Goal: Task Accomplishment & Management: Manage account settings

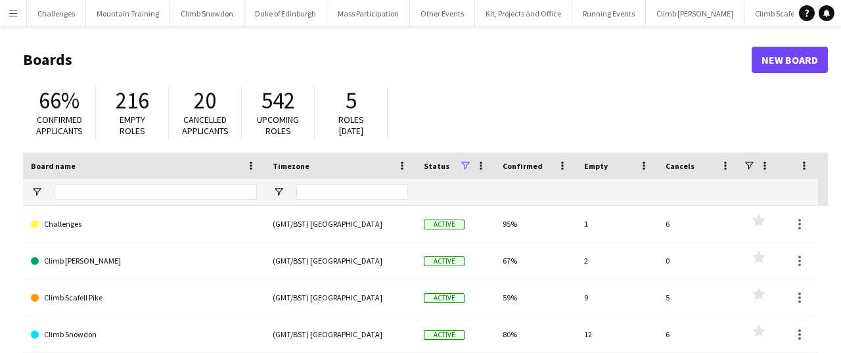
click at [15, 16] on app-icon "Menu" at bounding box center [13, 13] width 11 height 11
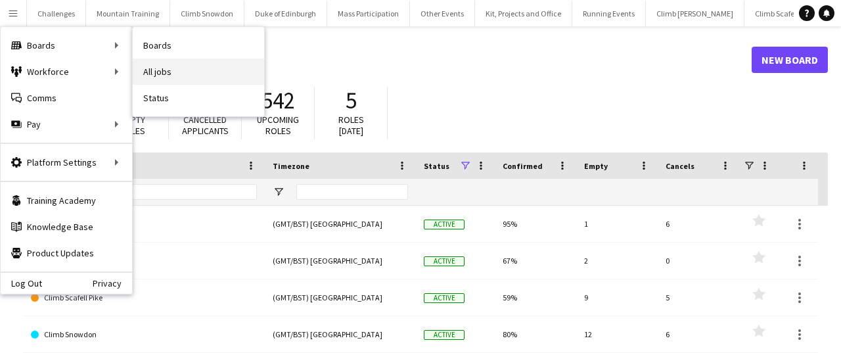
click at [180, 76] on link "All jobs" at bounding box center [198, 71] width 131 height 26
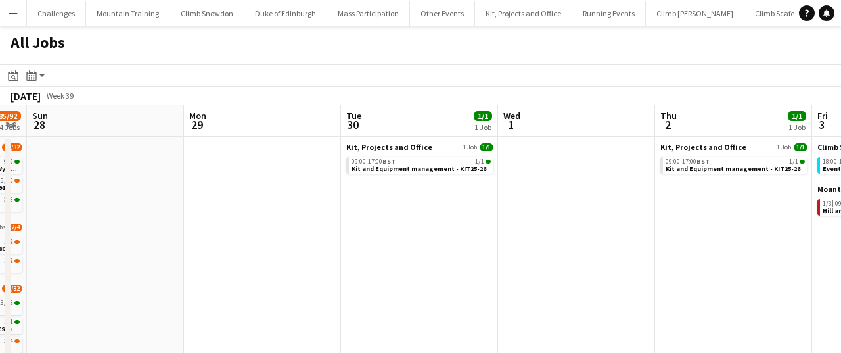
scroll to position [0, 354]
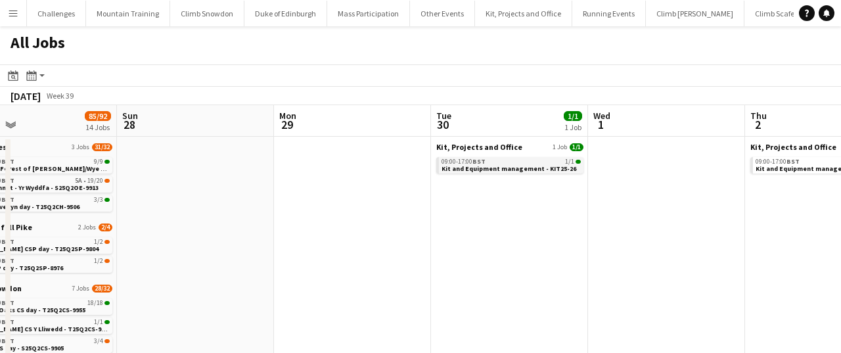
click at [525, 166] on span "Kit and Equipment management - KIT25-26" at bounding box center [509, 168] width 135 height 9
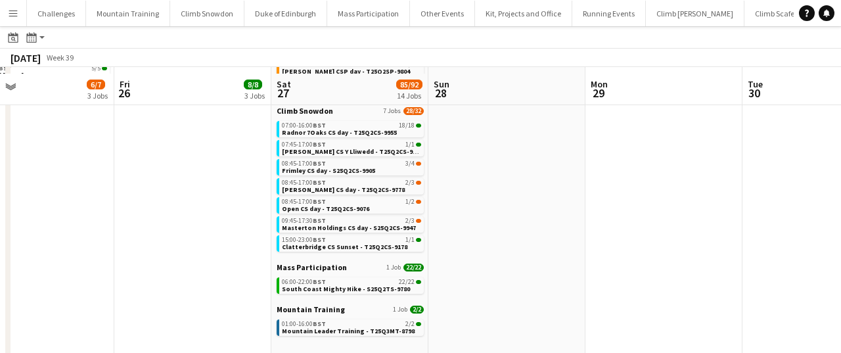
scroll to position [183, 0]
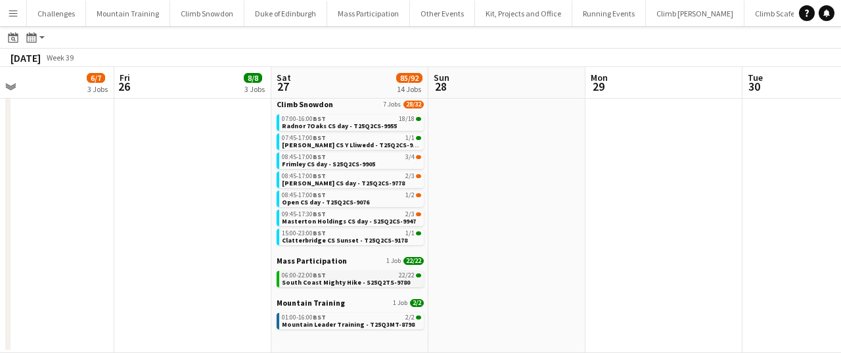
click at [334, 277] on div "06:00-22:00 BST 22/22" at bounding box center [351, 275] width 139 height 7
click at [0, 0] on div "Menu Boards Boards Boards All jobs Status Workforce Workforce My Workforce Recr…" at bounding box center [420, 85] width 841 height 536
click at [215, 300] on app-date-cell "Challenges 2 Jobs 6/6 08:30-18:00 BST 5/5 Sea 2 Summit - Yr Wyddfa - S25Q2OE-99…" at bounding box center [192, 153] width 157 height 400
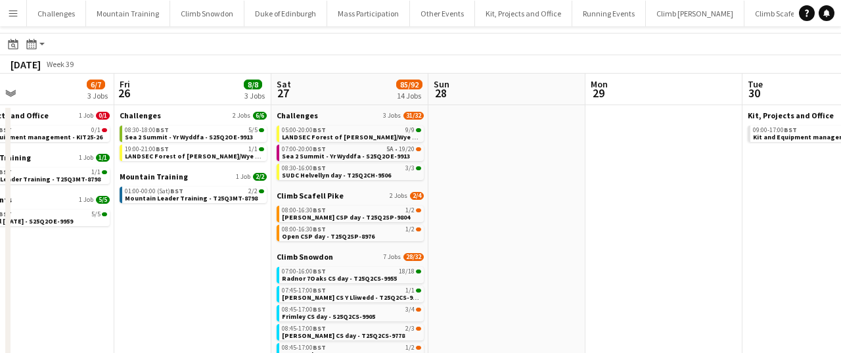
scroll to position [20, 0]
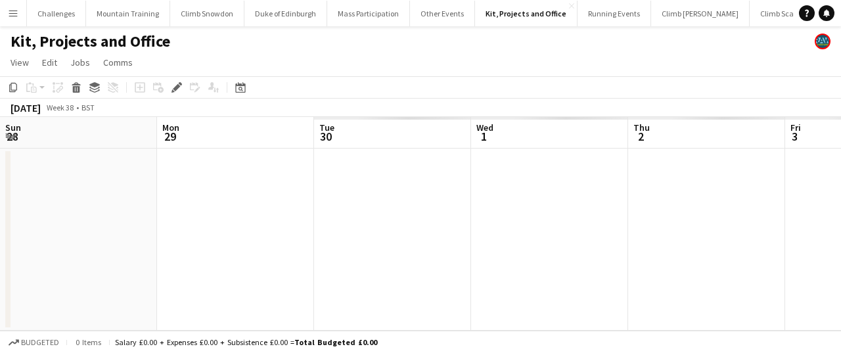
scroll to position [0, 452]
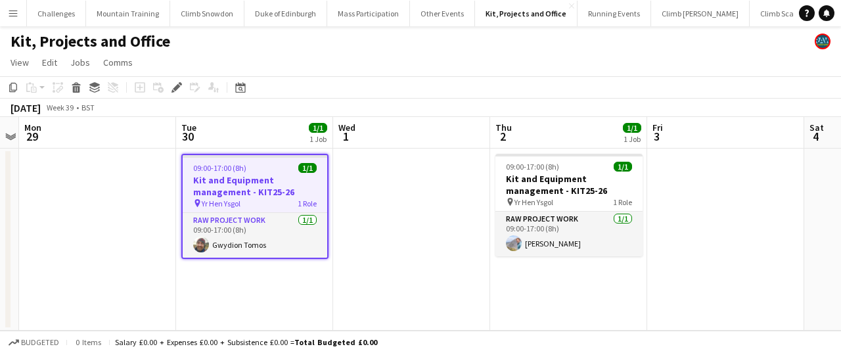
click at [268, 300] on app-date-cell "09:00-17:00 (8h) 1/1 Kit and Equipment management - KIT25-26 pin Yr Hen Ysgol 1…" at bounding box center [254, 240] width 157 height 182
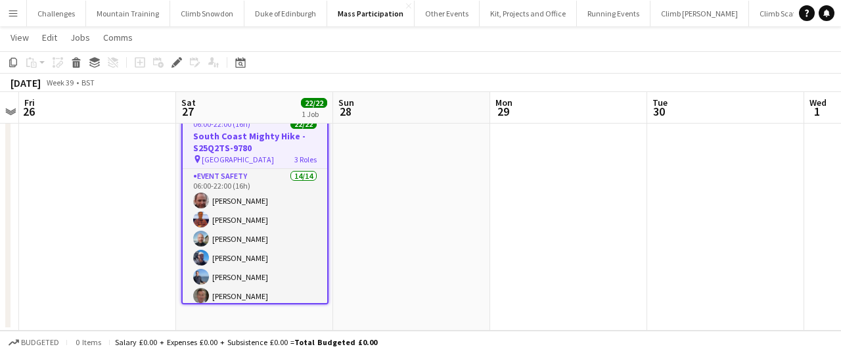
click at [365, 220] on app-date-cell at bounding box center [411, 218] width 157 height 226
